Goal: Check status: Check status

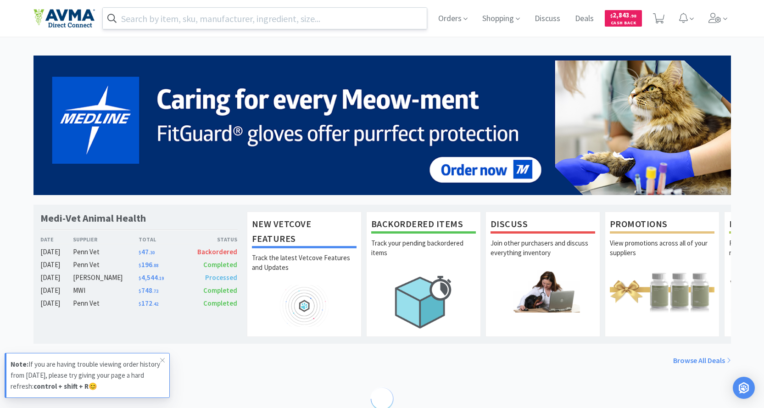
click at [199, 20] on input "text" at bounding box center [265, 18] width 324 height 21
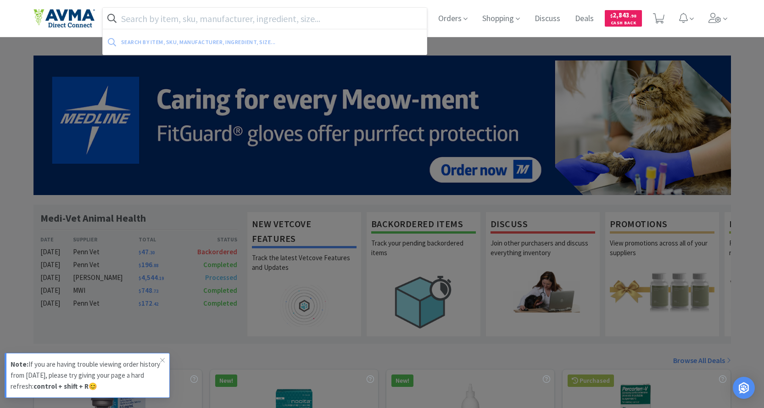
paste input "078865228"
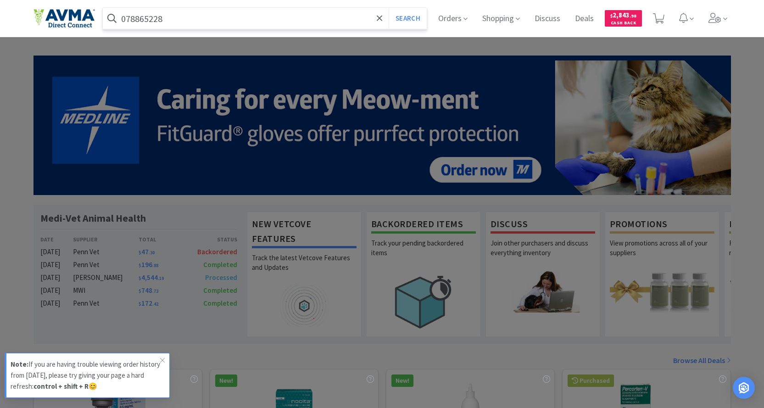
type input "078865228"
click at [388, 8] on button "Search" at bounding box center [407, 18] width 38 height 21
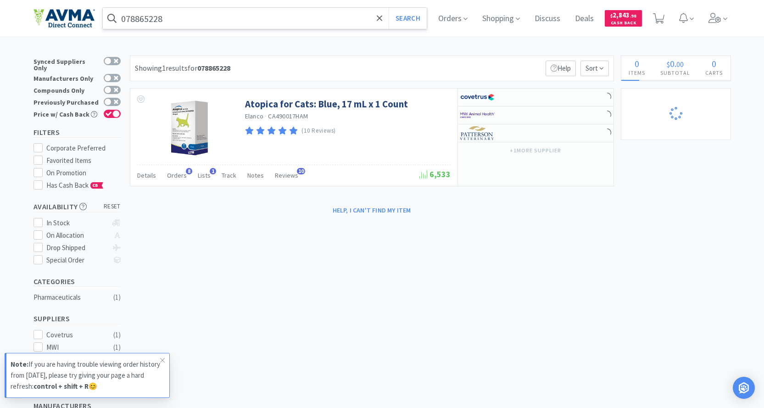
select select "1"
select select "5"
select select "1"
select select "2"
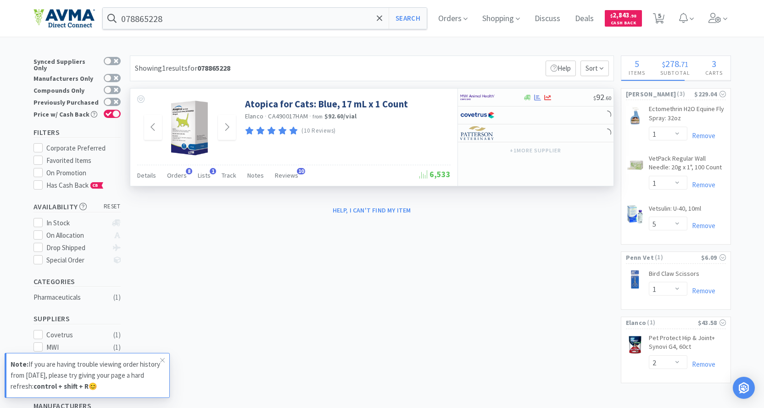
select select "1"
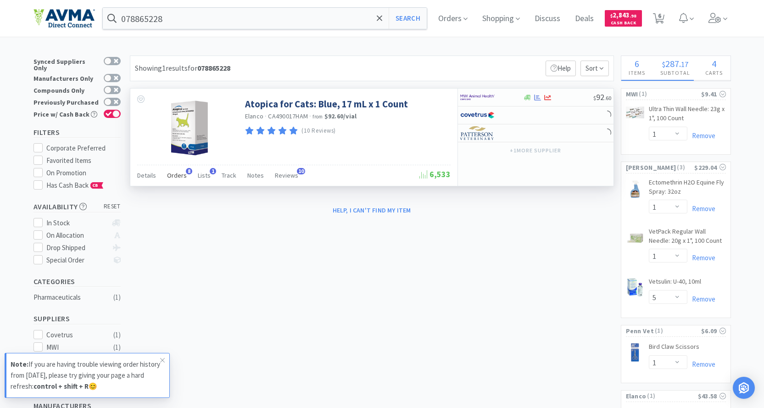
click at [180, 177] on span "Orders" at bounding box center [177, 175] width 20 height 8
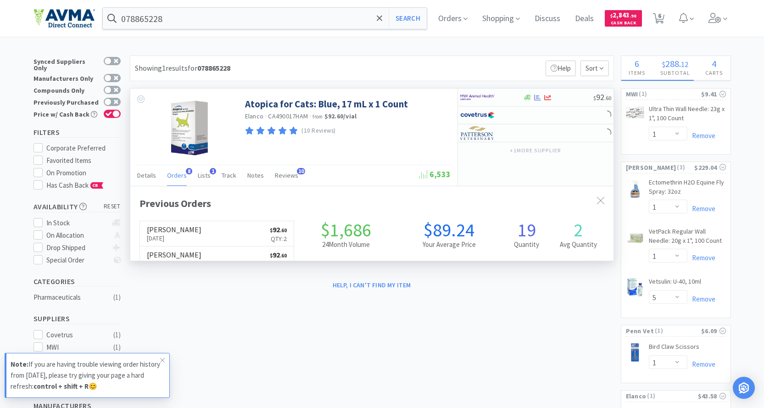
scroll to position [246, 483]
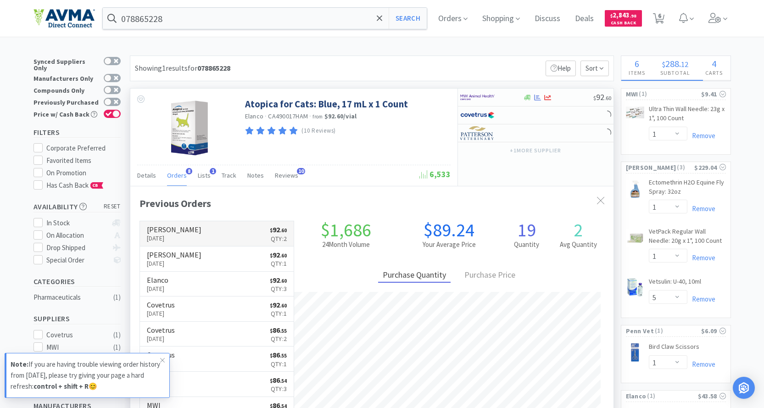
click at [178, 238] on p "[DATE]" at bounding box center [174, 238] width 55 height 10
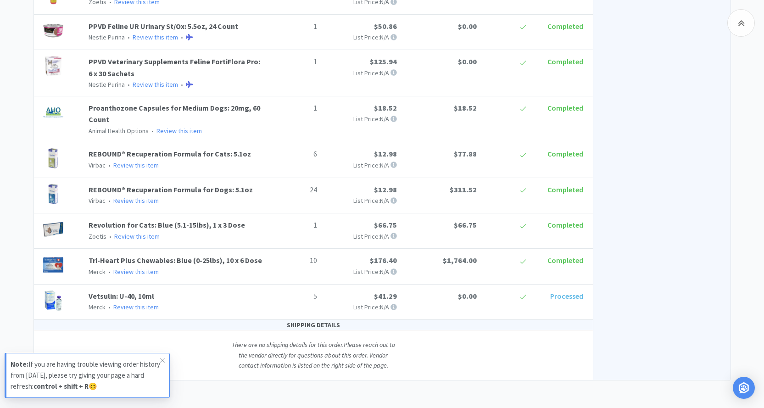
scroll to position [1115, 0]
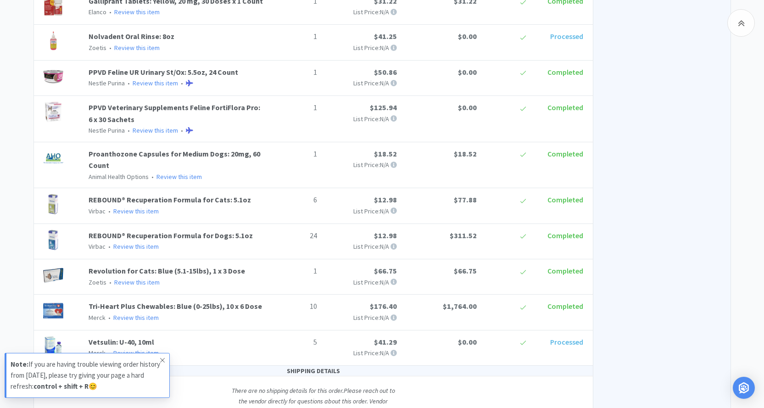
click at [163, 326] on icon at bounding box center [163, 359] width 6 height 7
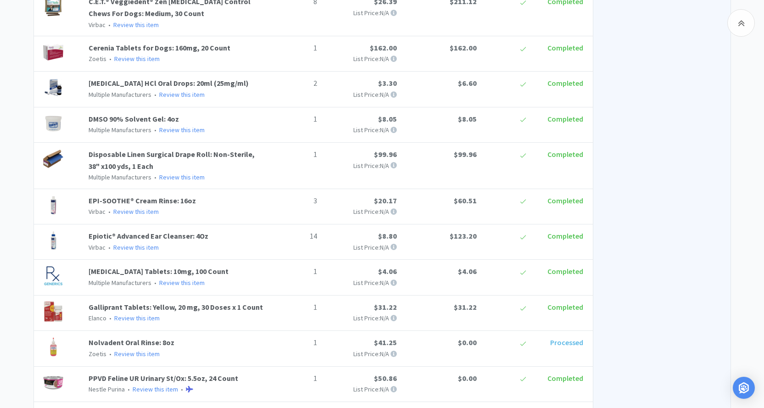
scroll to position [794, 0]
